Goal: Information Seeking & Learning: Learn about a topic

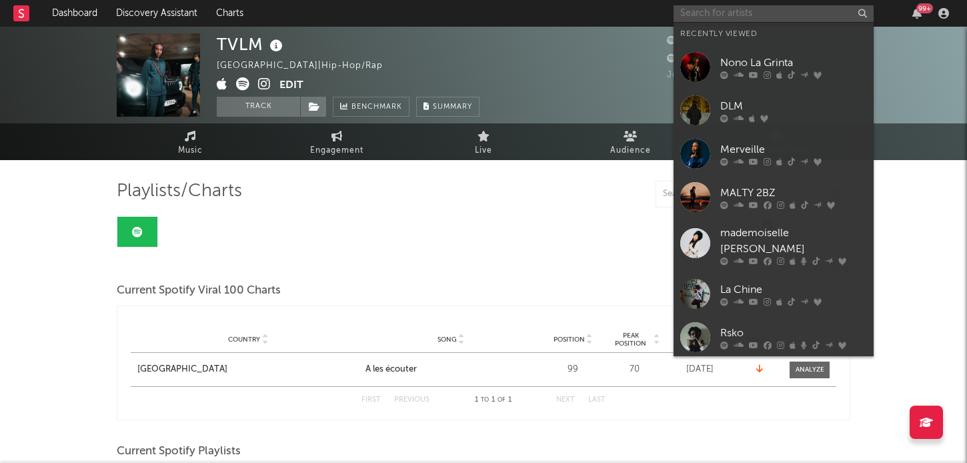
click at [730, 5] on input "text" at bounding box center [774, 13] width 200 height 17
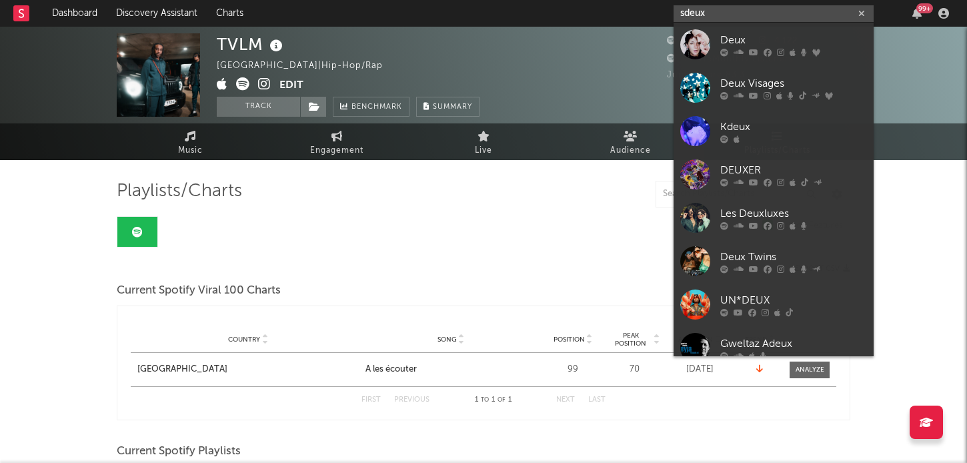
drag, startPoint x: 708, startPoint y: 16, endPoint x: 674, endPoint y: 16, distance: 34.7
click at [674, 16] on input "sdeux" at bounding box center [774, 13] width 200 height 17
drag, startPoint x: 723, startPoint y: 15, endPoint x: 676, endPoint y: 15, distance: 46.7
click at [676, 15] on input "sdeux" at bounding box center [774, 13] width 200 height 17
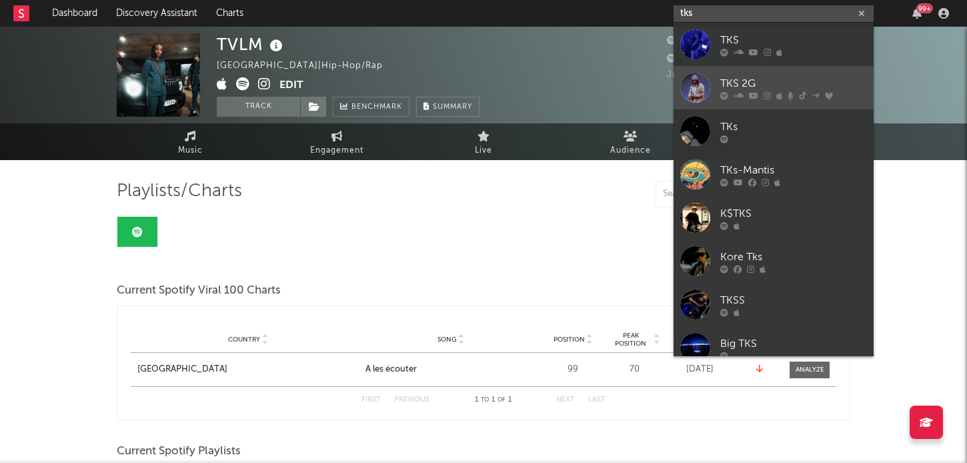
type input "tks"
click at [738, 78] on div "TKS 2G" at bounding box center [793, 83] width 147 height 16
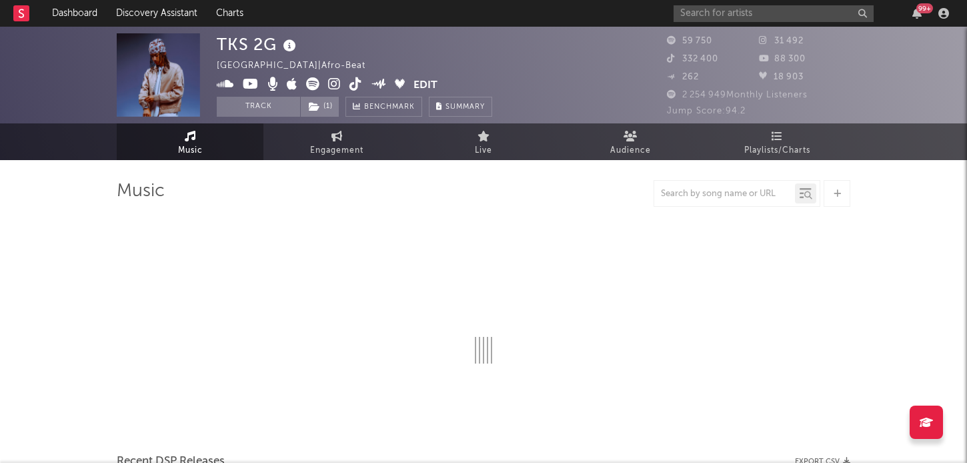
select select "6m"
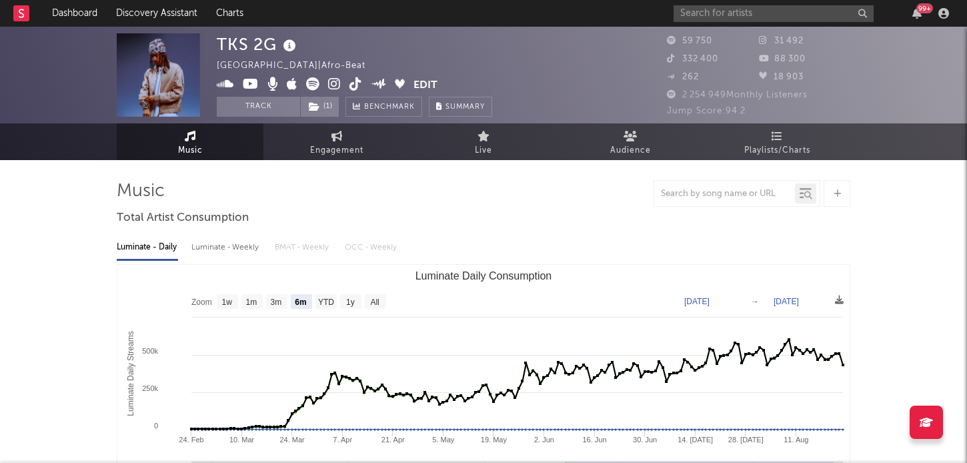
select select "6m"
click at [777, 148] on span "Playlists/Charts" at bounding box center [777, 151] width 66 height 16
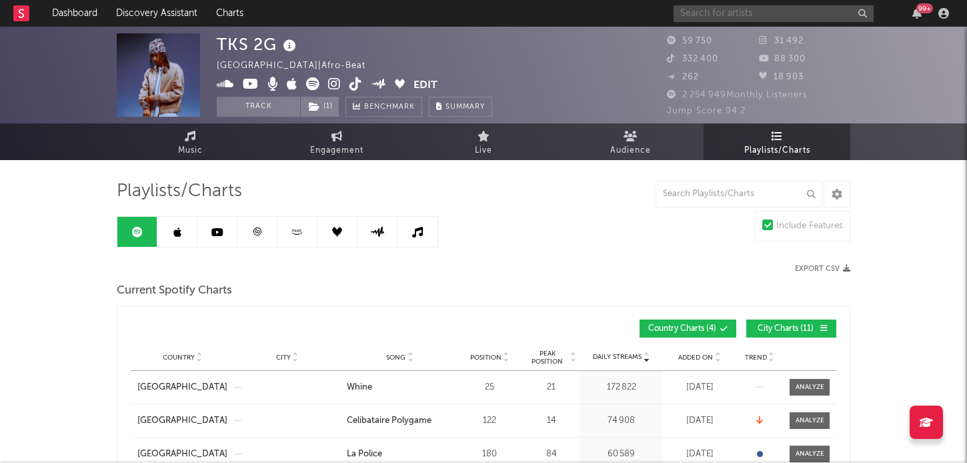
click at [684, 17] on input "text" at bounding box center [774, 13] width 200 height 17
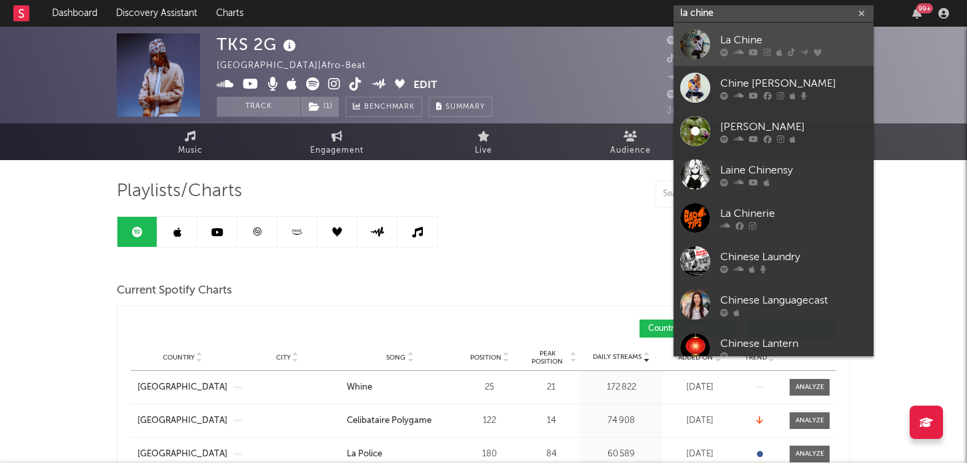
type input "la chine"
click at [701, 46] on div at bounding box center [695, 44] width 30 height 30
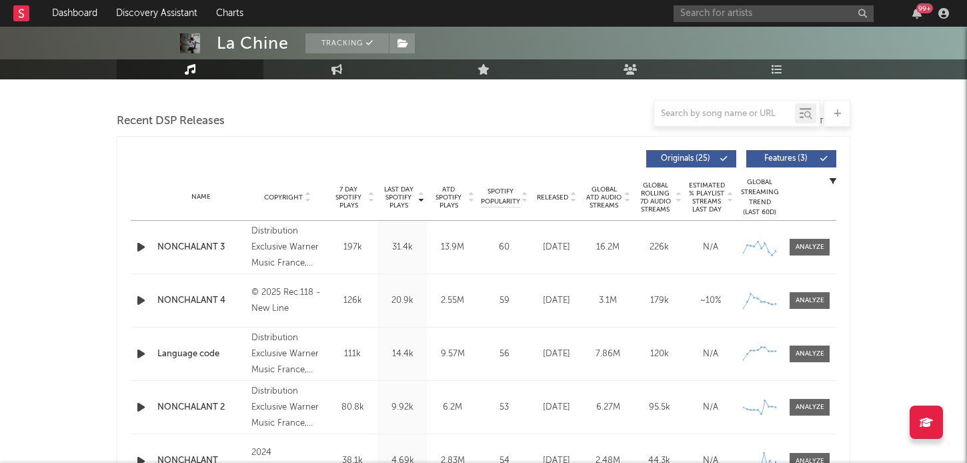
scroll to position [403, 0]
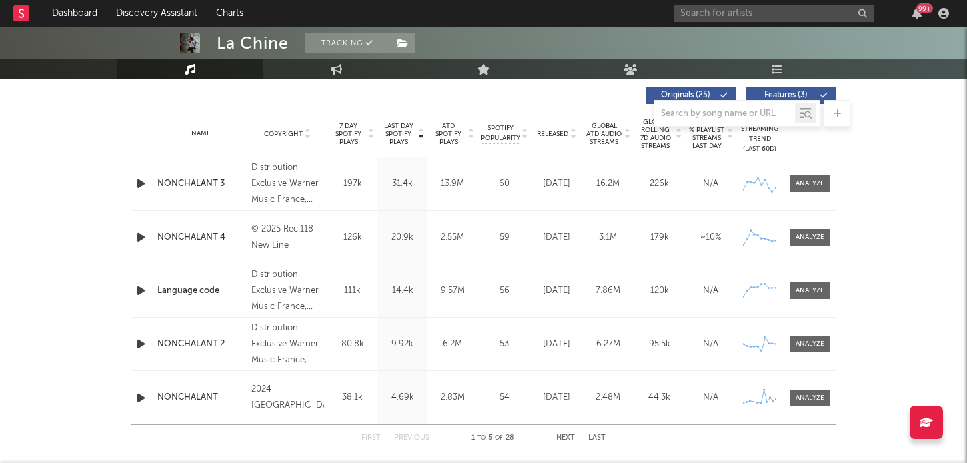
select select "6m"
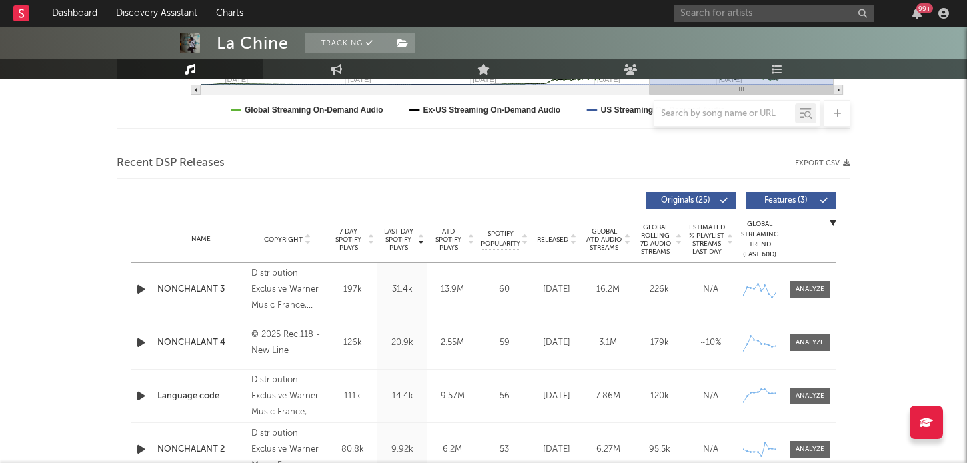
scroll to position [509, 0]
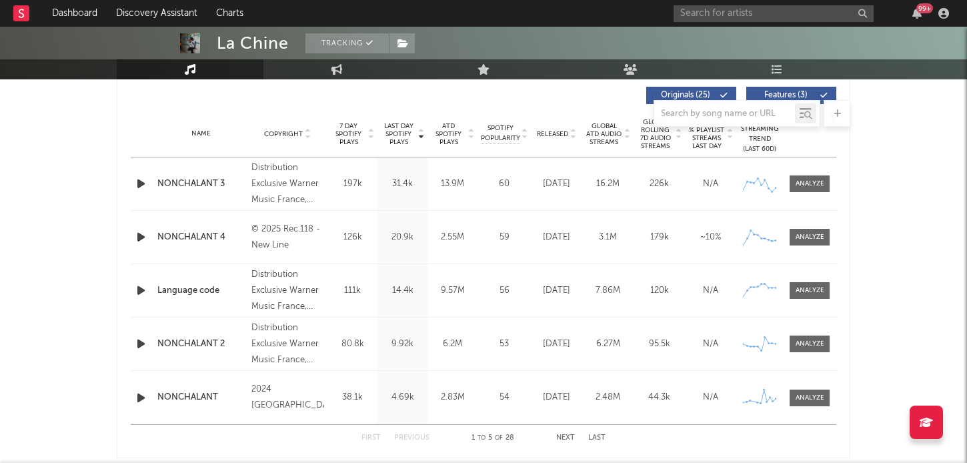
select select "6m"
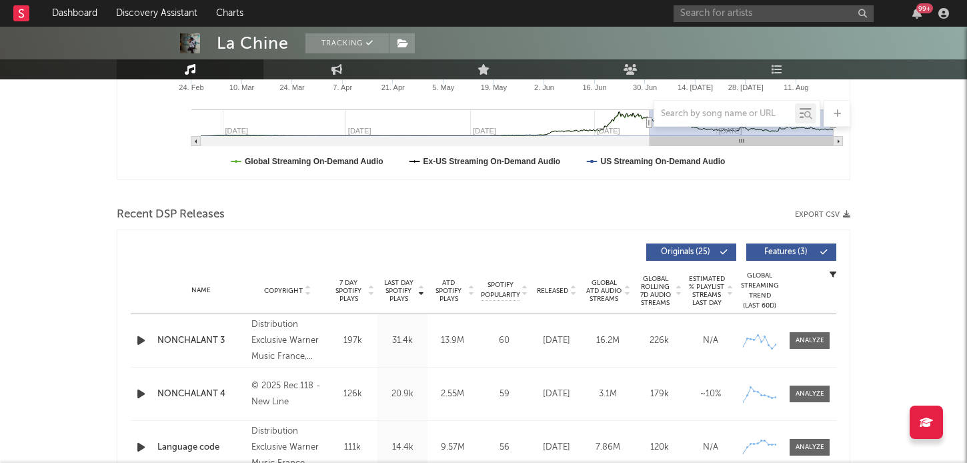
scroll to position [0, 0]
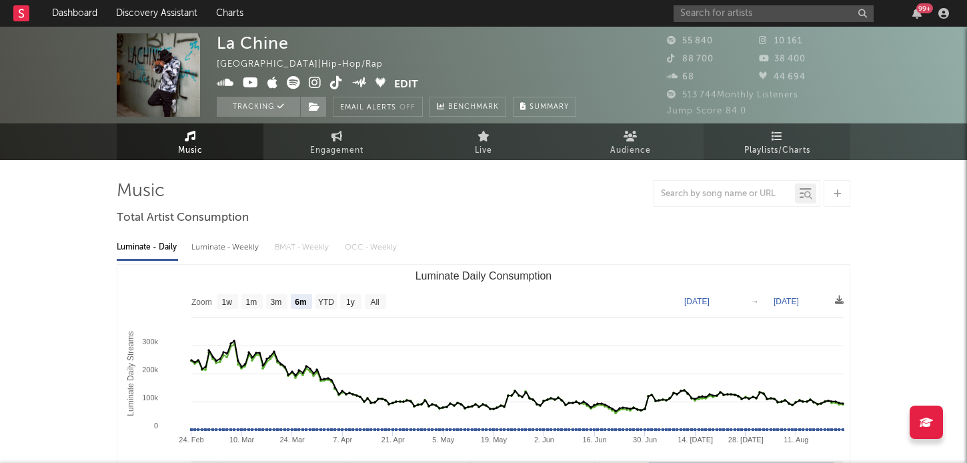
click at [762, 148] on span "Playlists/Charts" at bounding box center [777, 151] width 66 height 16
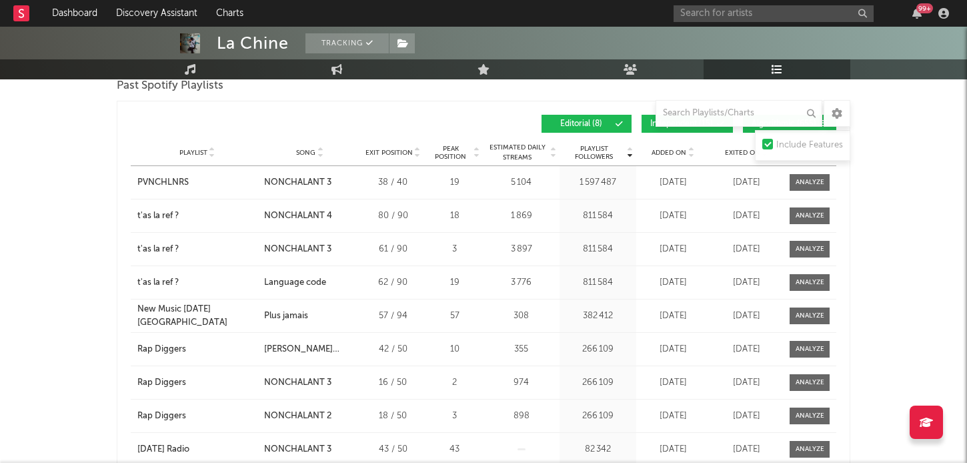
scroll to position [1607, 0]
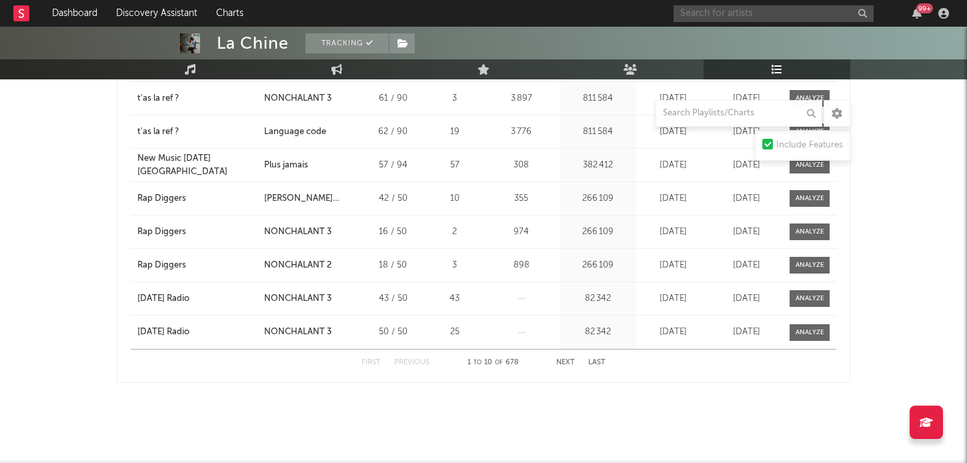
click at [752, 13] on input "text" at bounding box center [774, 13] width 200 height 17
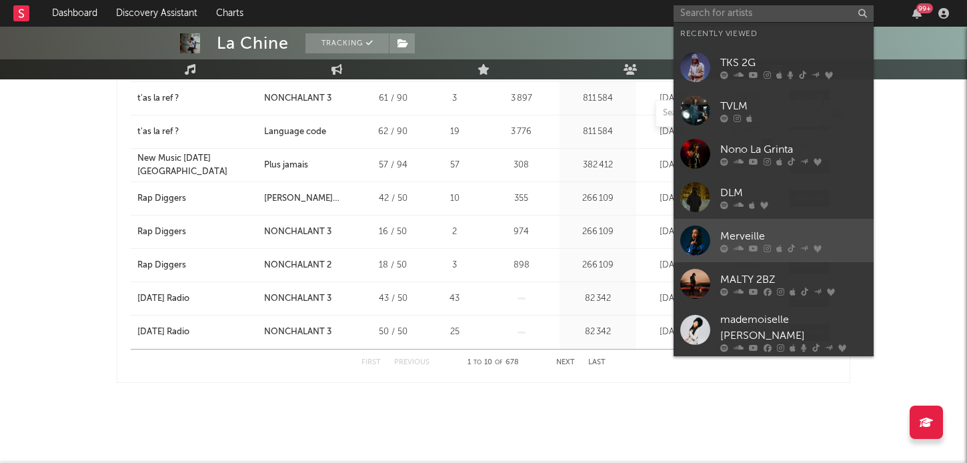
click at [776, 225] on link "Merveille" at bounding box center [774, 240] width 200 height 43
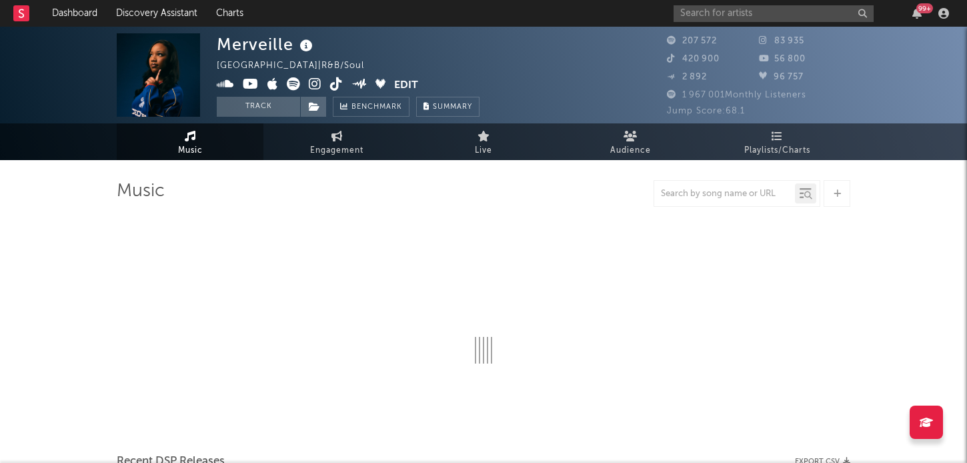
select select "6m"
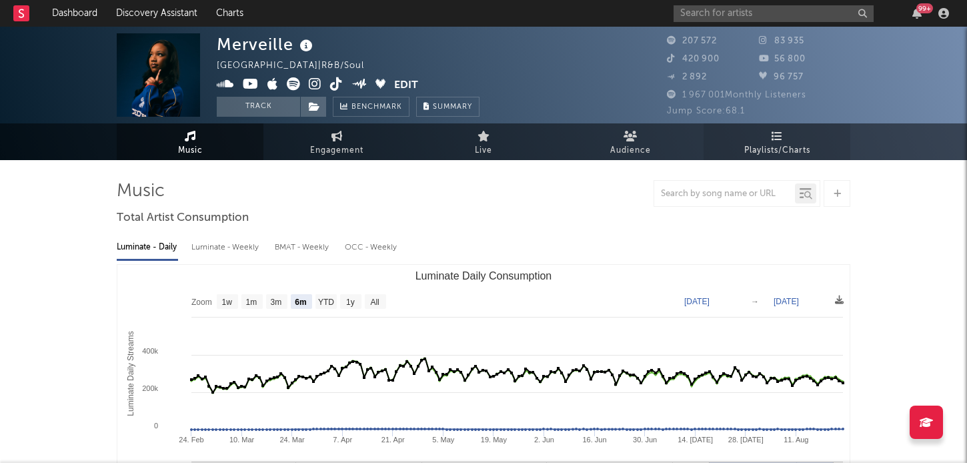
click at [782, 158] on span "Playlists/Charts" at bounding box center [777, 151] width 66 height 16
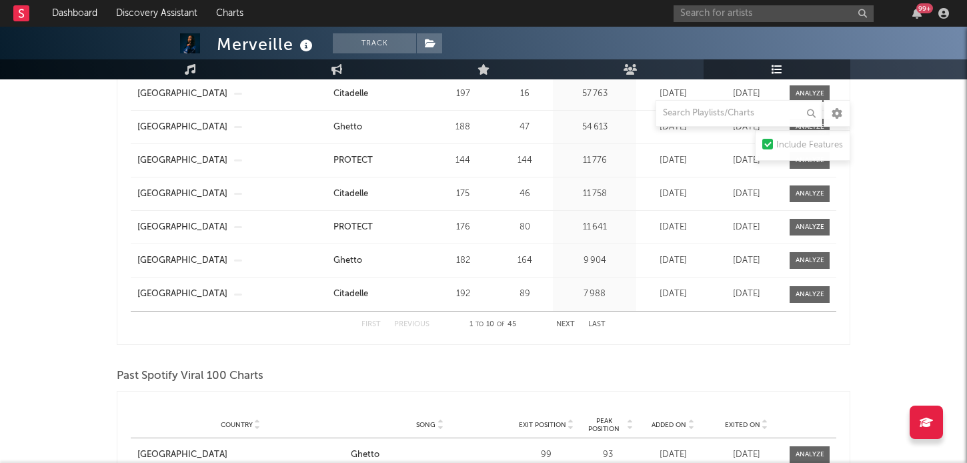
scroll to position [1051, 0]
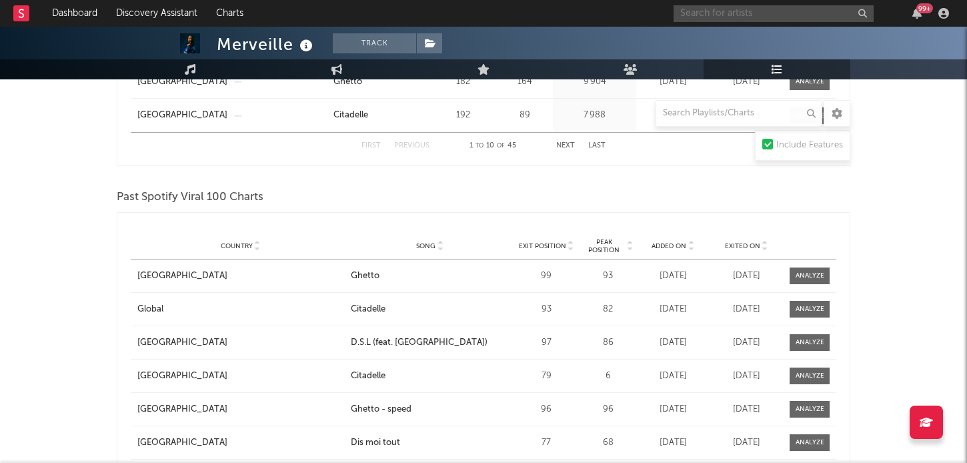
click at [728, 13] on input "text" at bounding box center [774, 13] width 200 height 17
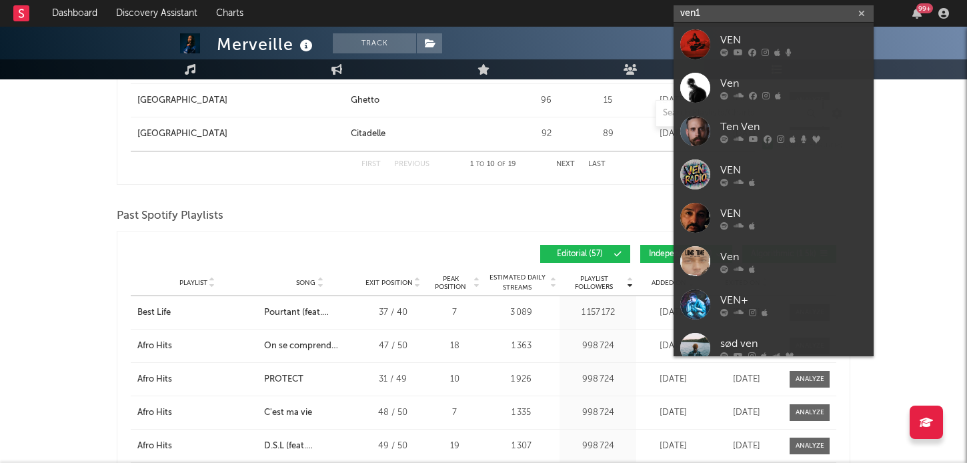
scroll to position [1490, 0]
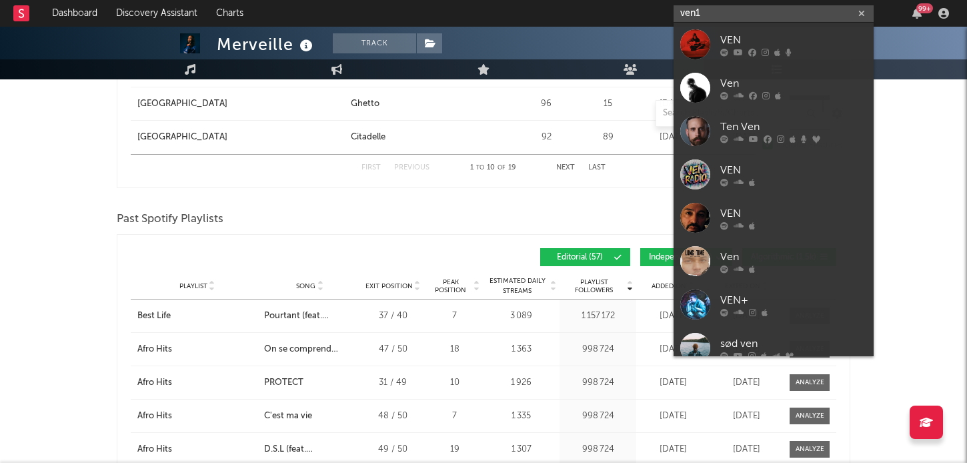
click at [735, 15] on input "ven1" at bounding box center [774, 13] width 200 height 17
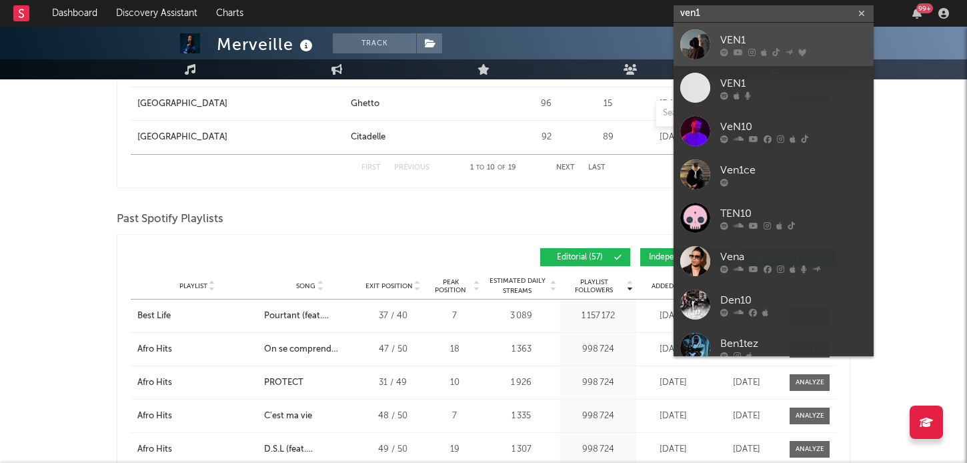
type input "ven1"
click at [772, 39] on div "VEN1" at bounding box center [793, 40] width 147 height 16
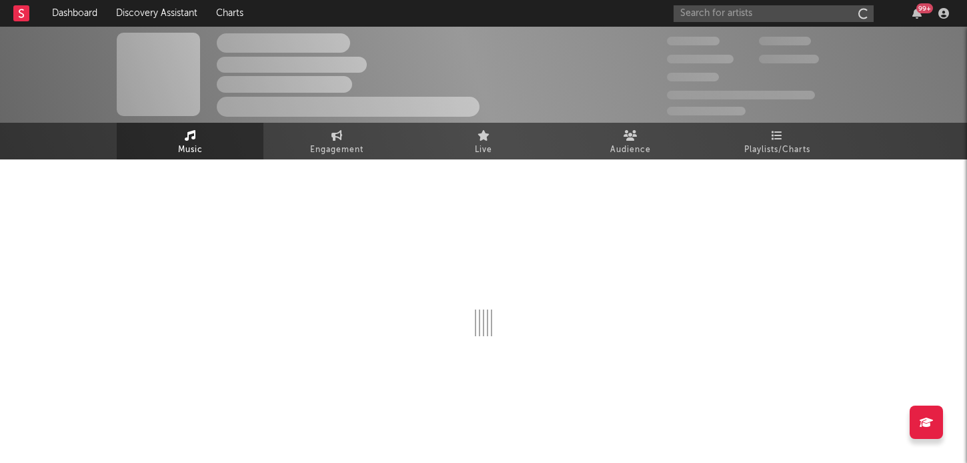
scroll to position [1, 0]
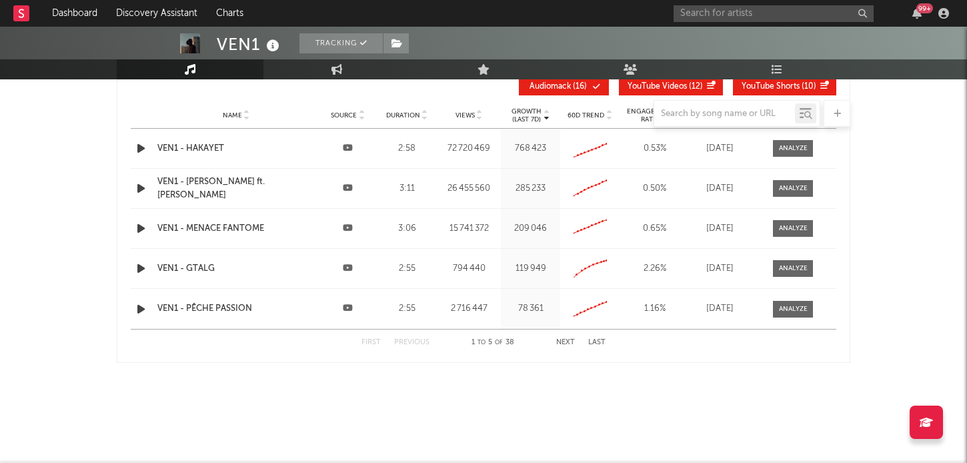
select select "6m"
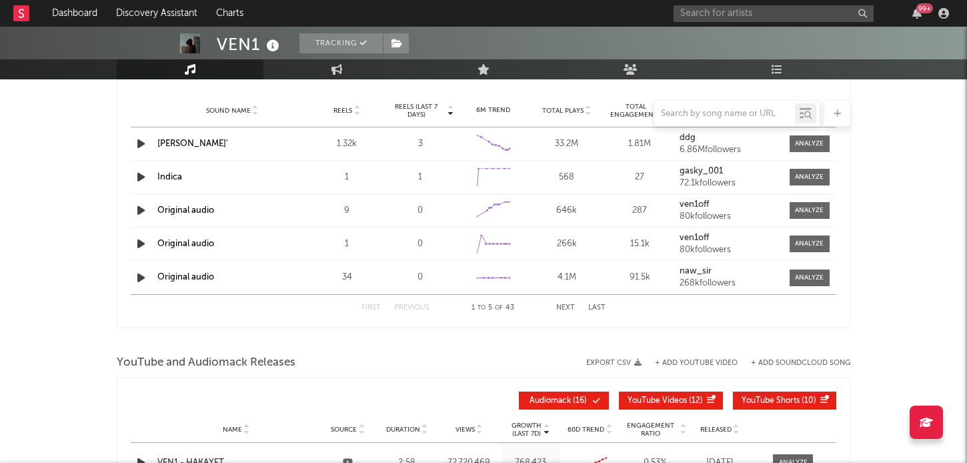
select select "6m"
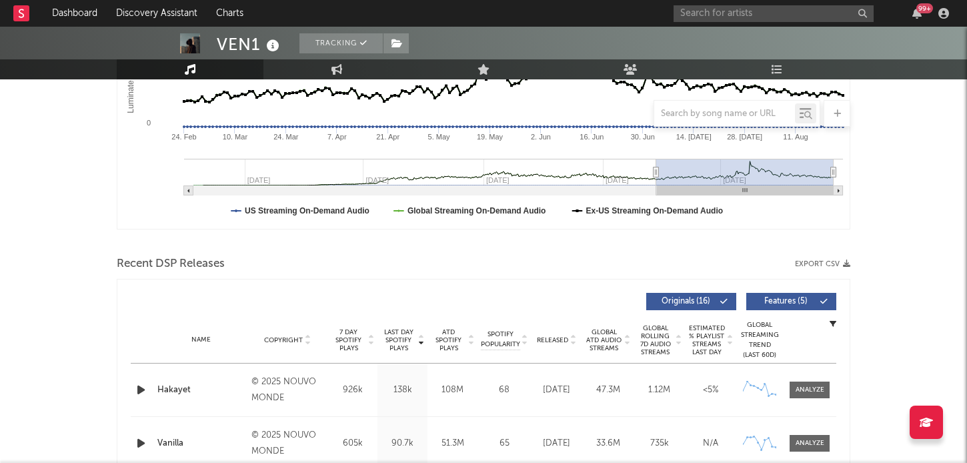
scroll to position [0, 0]
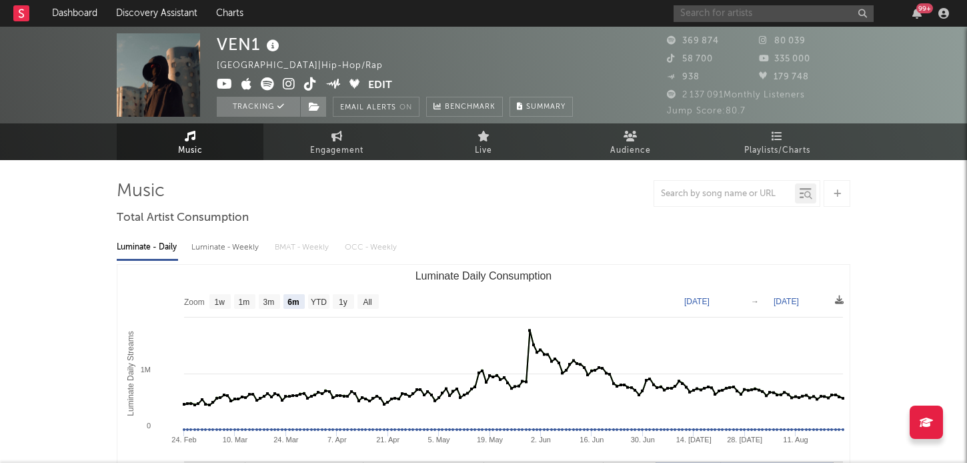
click at [736, 15] on input "text" at bounding box center [774, 13] width 200 height 17
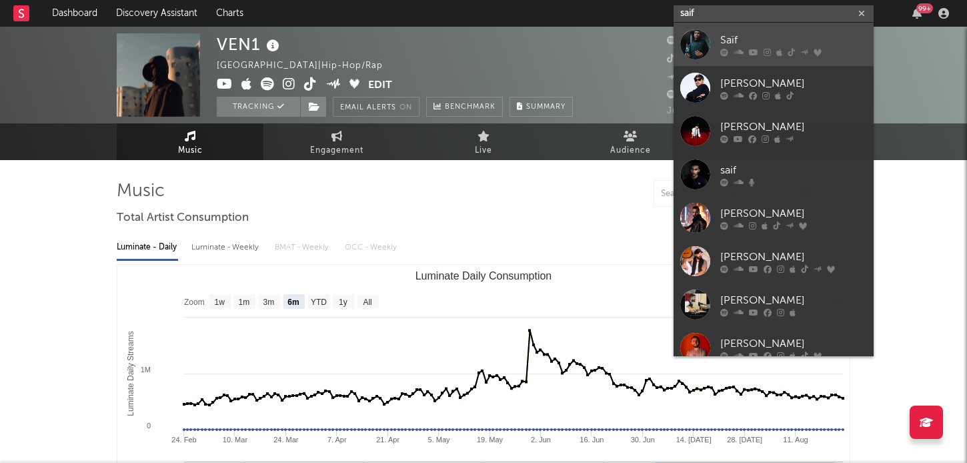
type input "saif"
click at [724, 39] on div "Saïf" at bounding box center [793, 40] width 147 height 16
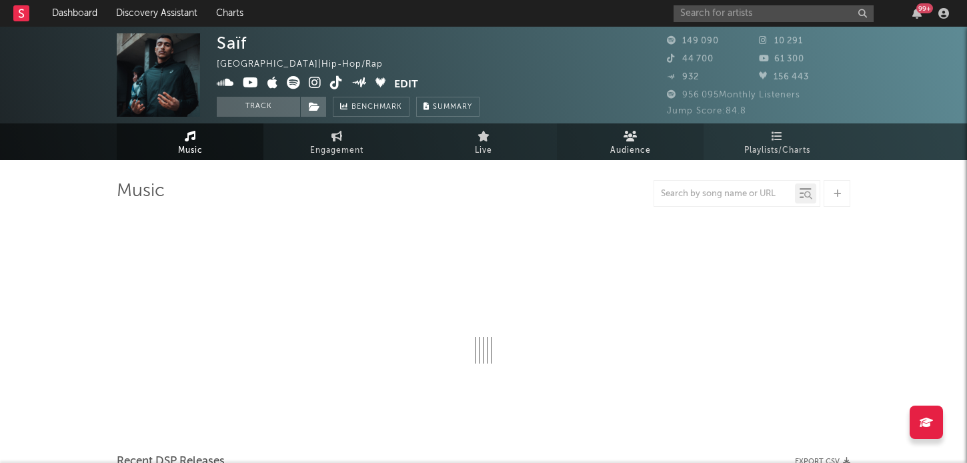
select select "6m"
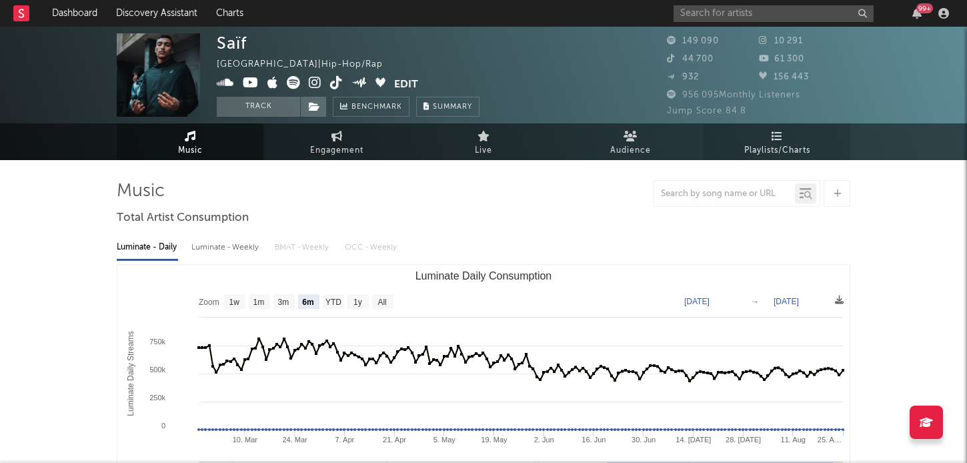
click at [804, 151] on span "Playlists/Charts" at bounding box center [777, 151] width 66 height 16
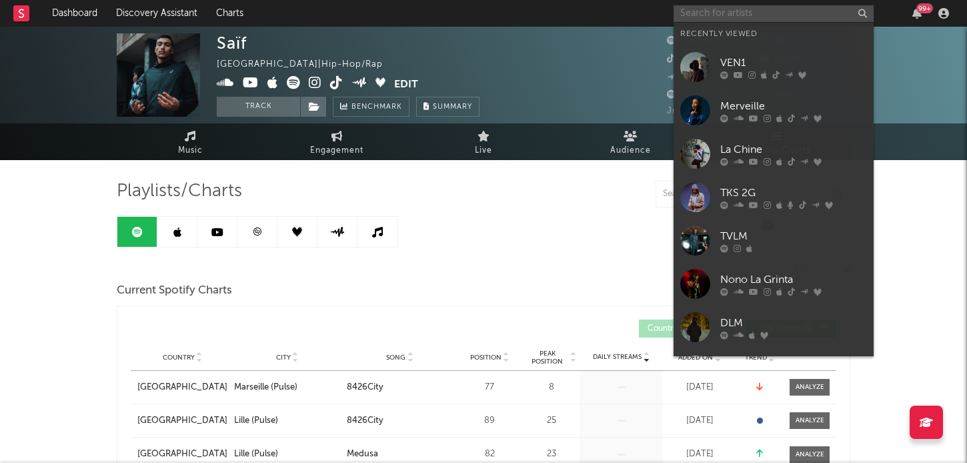
click at [723, 16] on input "text" at bounding box center [774, 13] width 200 height 17
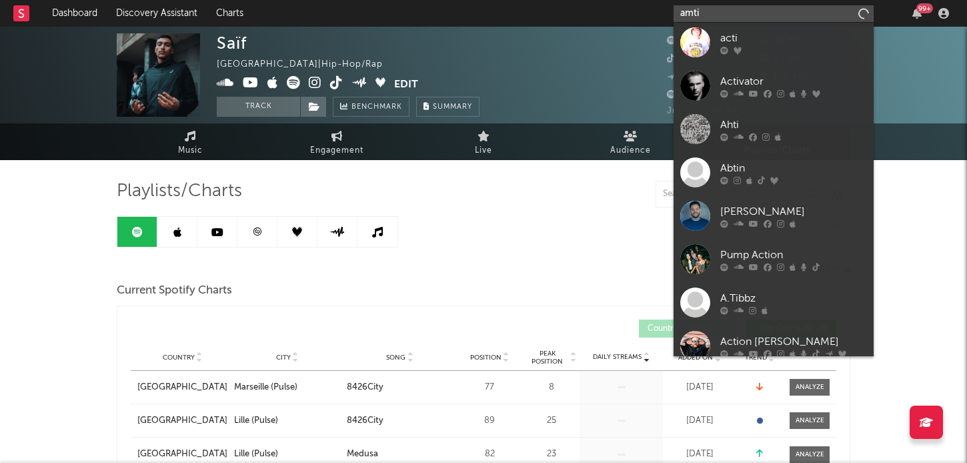
scroll to position [273, 0]
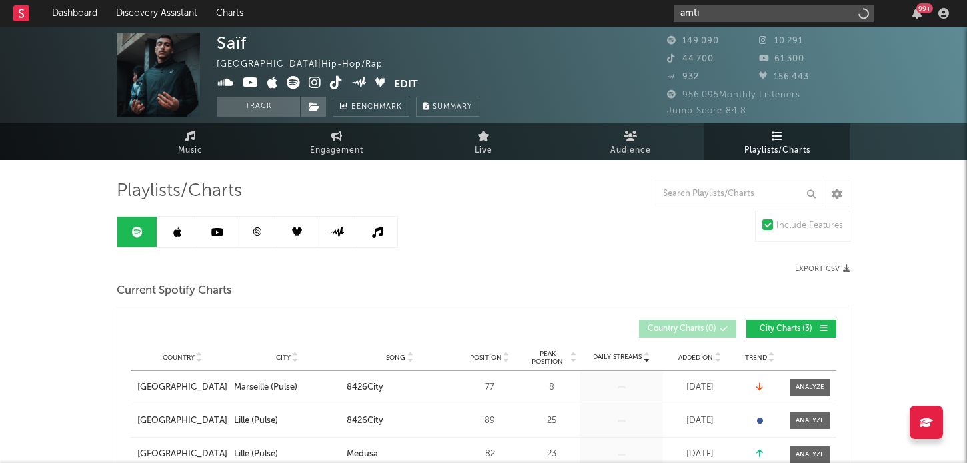
type input "amti"
click at [271, 100] on button "Track" at bounding box center [258, 107] width 83 height 20
